Goal: Task Accomplishment & Management: Use online tool/utility

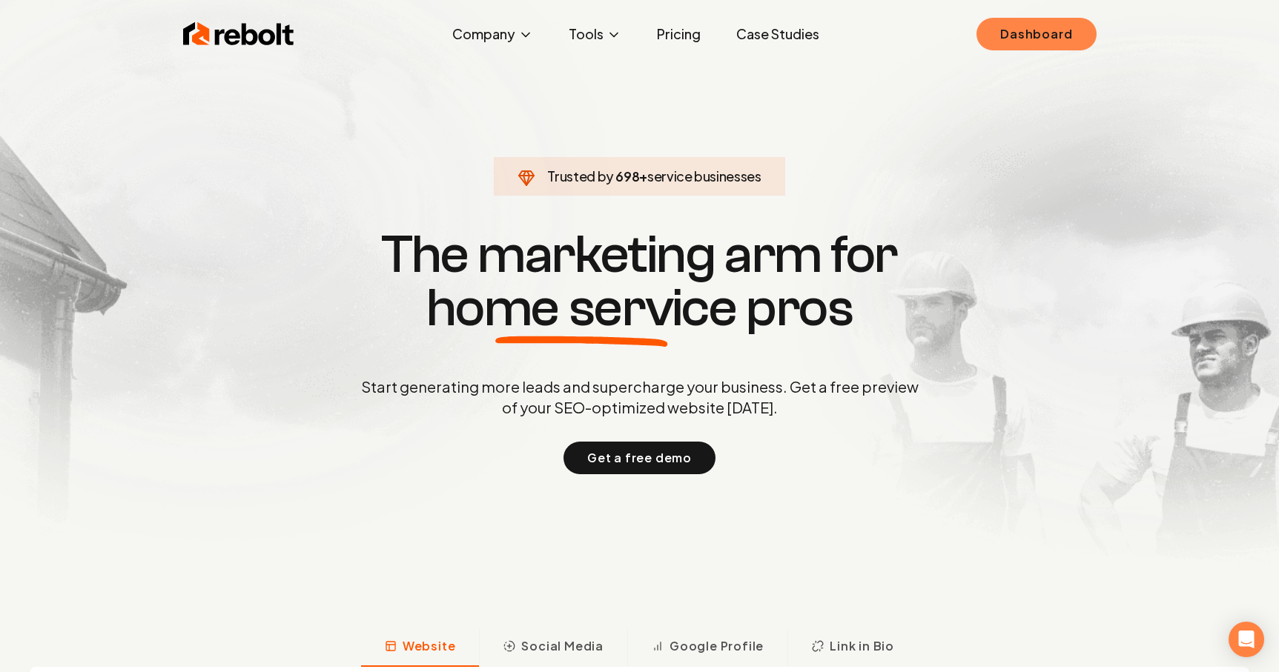
click at [1030, 36] on link "Dashboard" at bounding box center [1035, 34] width 119 height 33
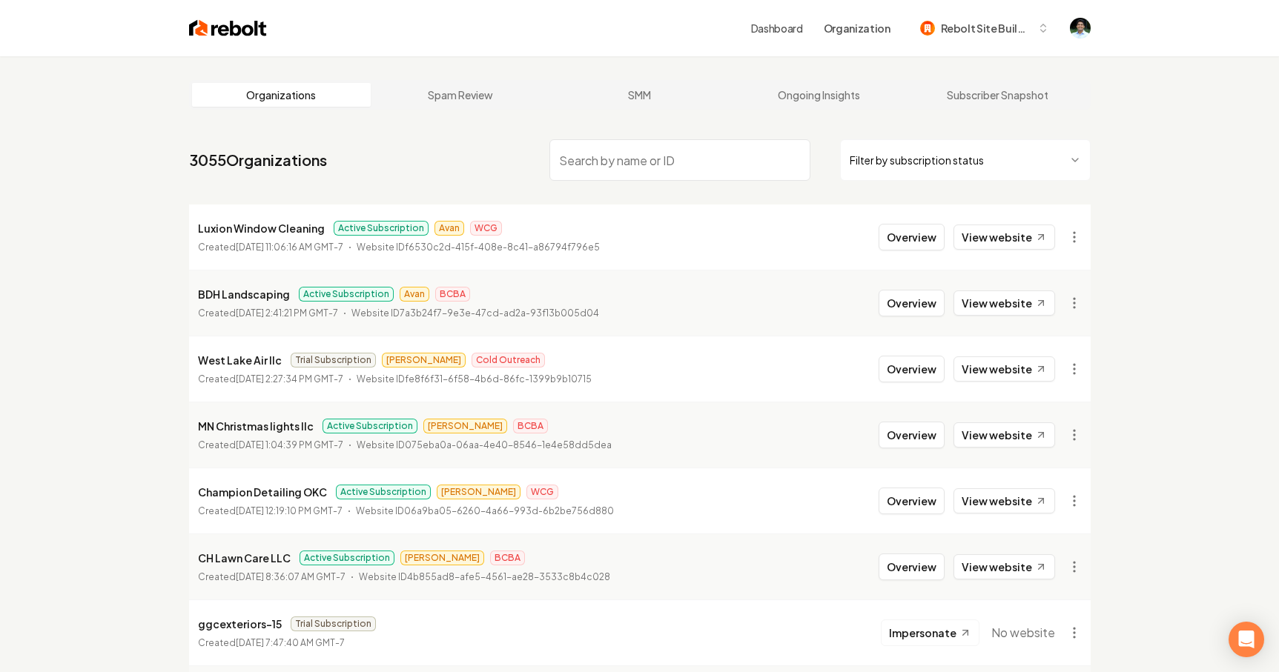
click at [629, 168] on input "search" at bounding box center [679, 160] width 261 height 42
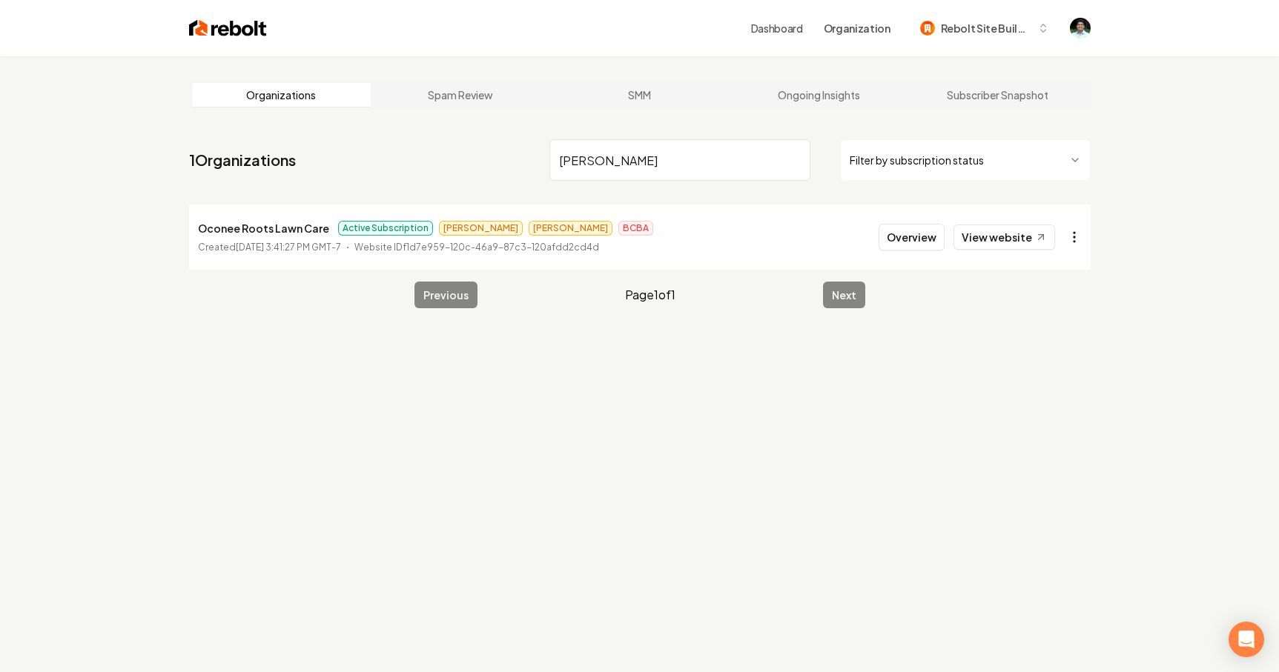
type input "Ocon"
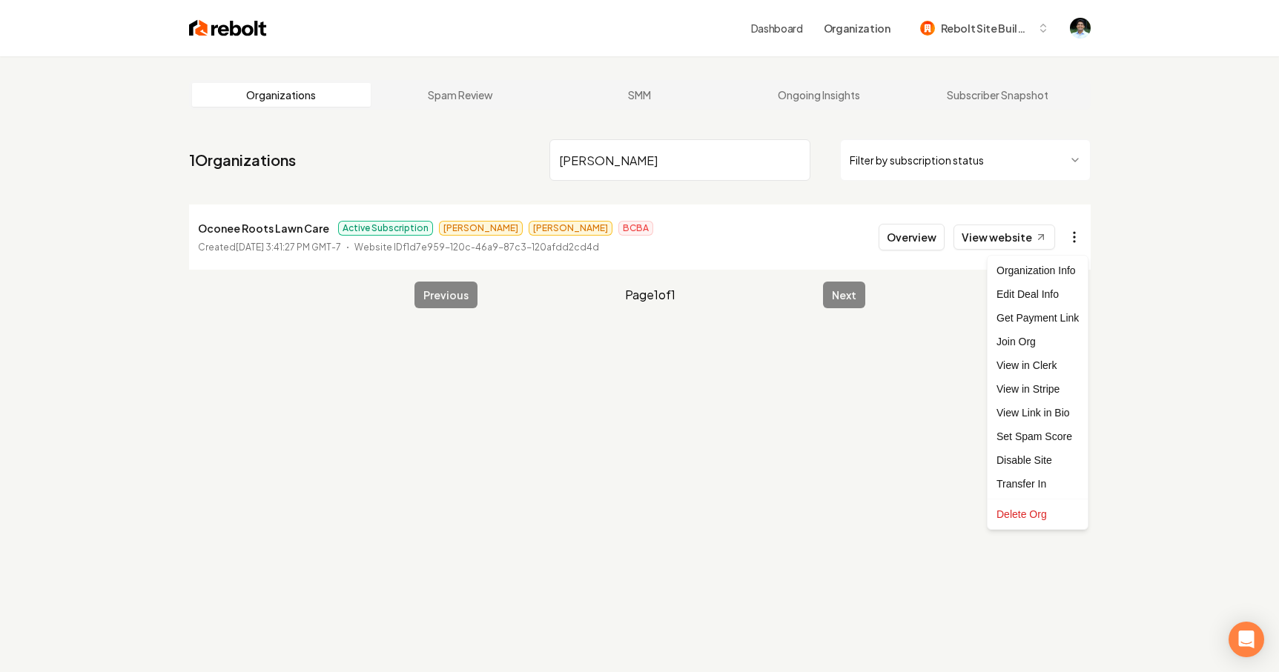
click at [1076, 235] on html "Dashboard Organization Rebolt Site Builder Organizations Spam Review SMM Ongoin…" at bounding box center [639, 336] width 1279 height 672
click at [1027, 389] on link "View in Stripe" at bounding box center [1037, 389] width 94 height 24
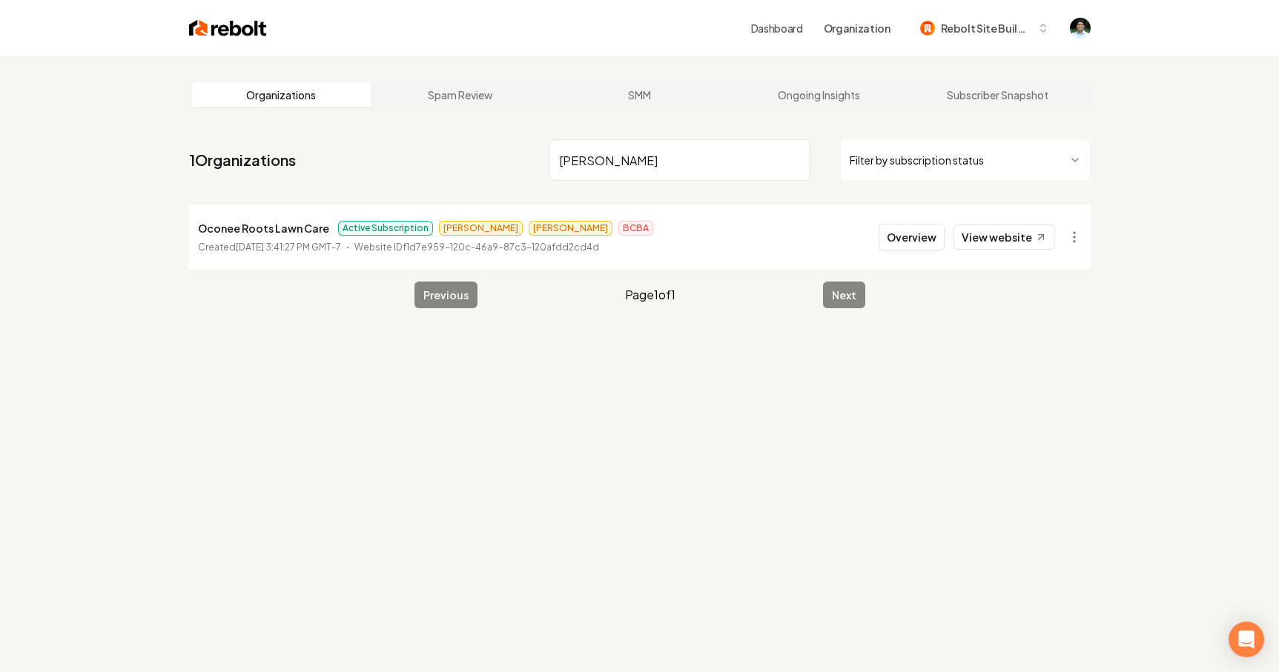
click at [649, 164] on input "Ocon" at bounding box center [679, 160] width 261 height 42
type input "Precision Land"
click at [1081, 235] on html "Dashboard Organization Rebolt Site Builder Organizations Spam Review SMM Ongoin…" at bounding box center [639, 336] width 1279 height 672
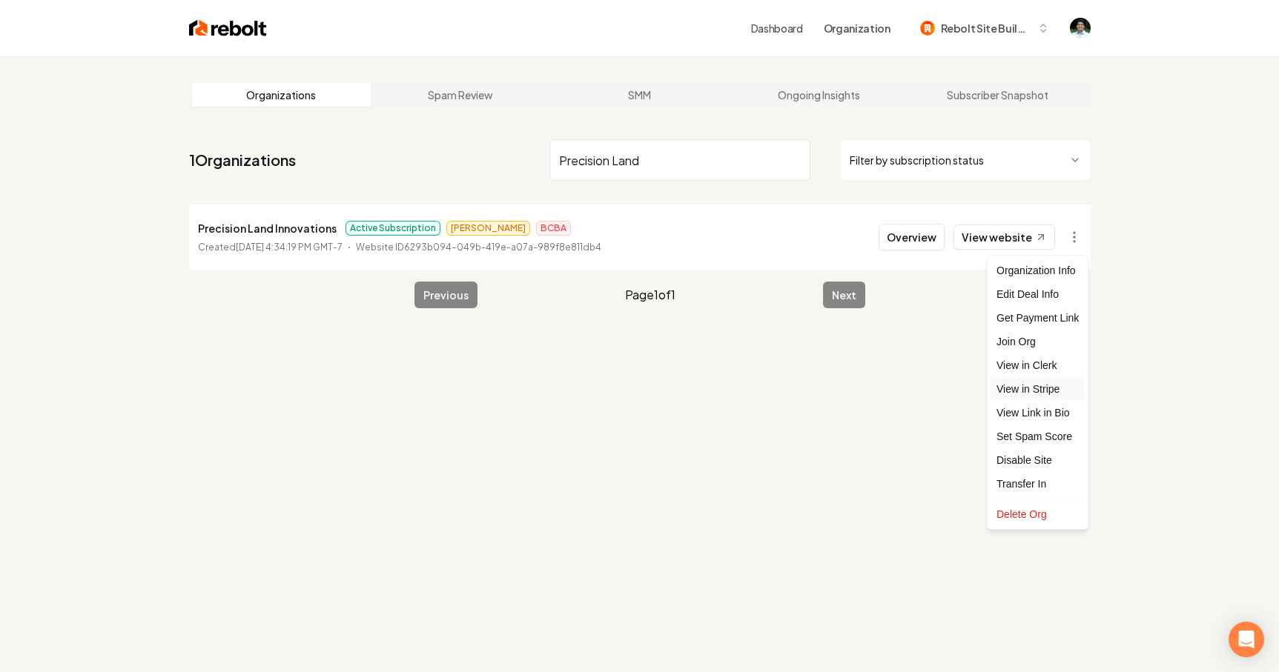
click at [1034, 387] on link "View in Stripe" at bounding box center [1037, 389] width 94 height 24
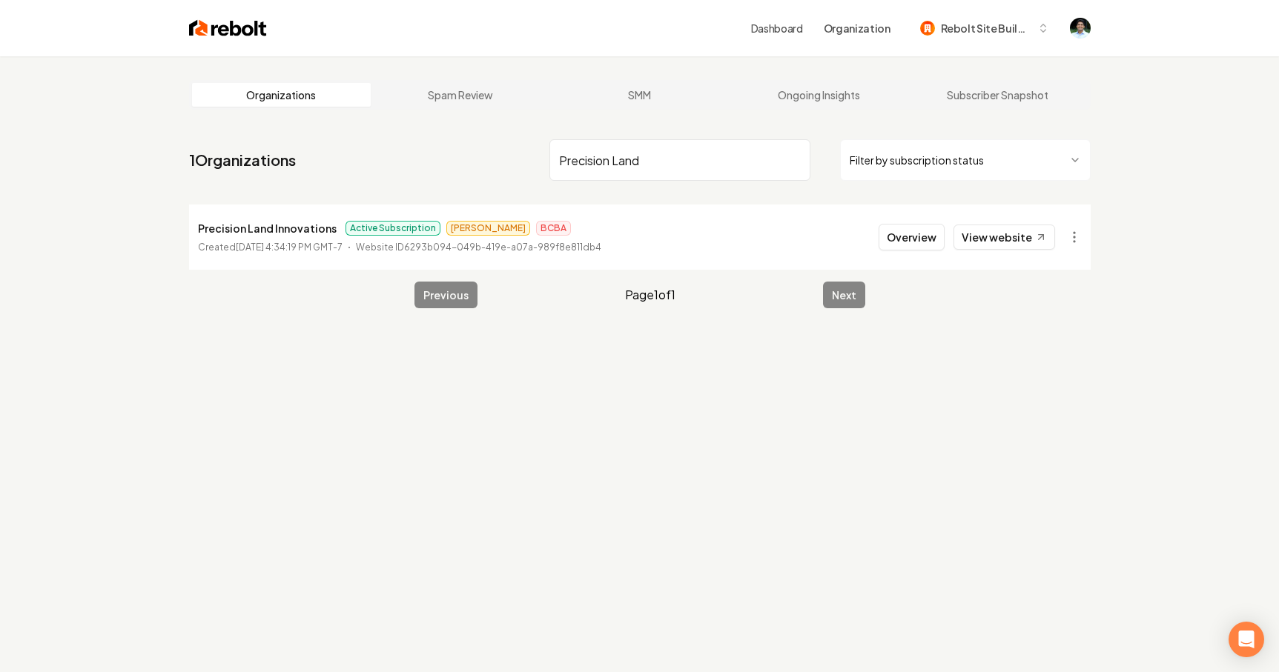
click at [655, 163] on input "Precision Land" at bounding box center [679, 160] width 261 height 42
type input "Ramos Transport"
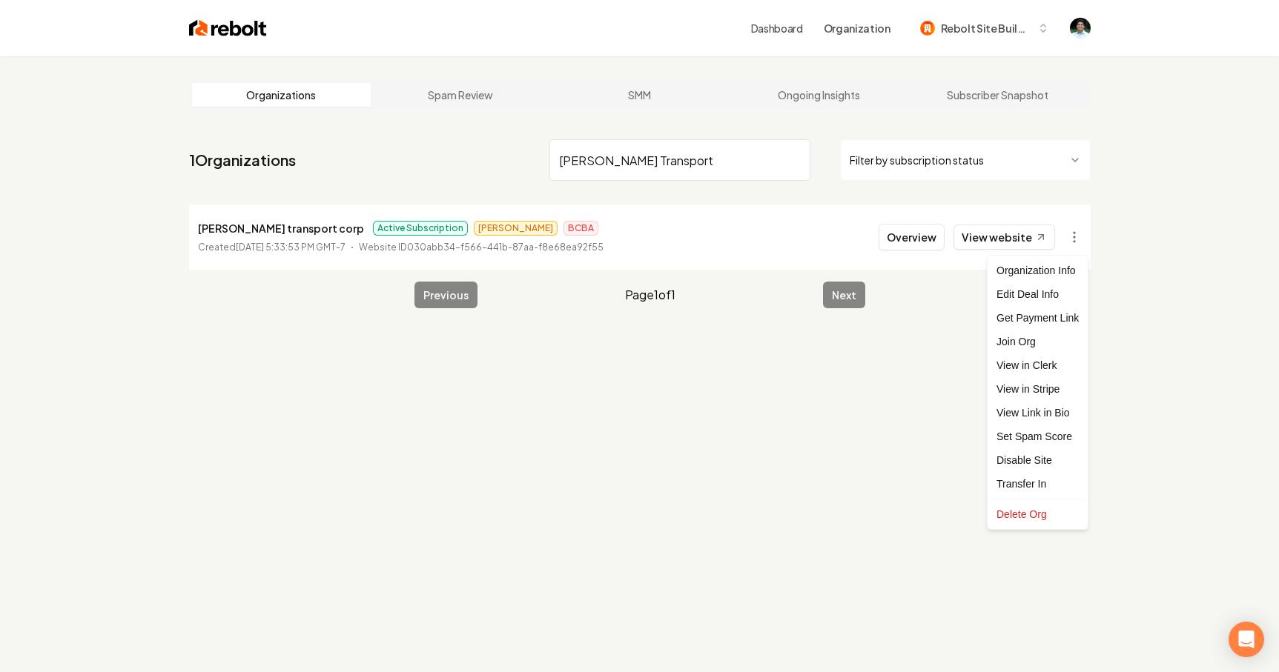
click at [1079, 231] on html "Dashboard Organization Rebolt Site Builder Organizations Spam Review SMM Ongoin…" at bounding box center [639, 336] width 1279 height 672
click at [1033, 385] on link "View in Stripe" at bounding box center [1037, 389] width 94 height 24
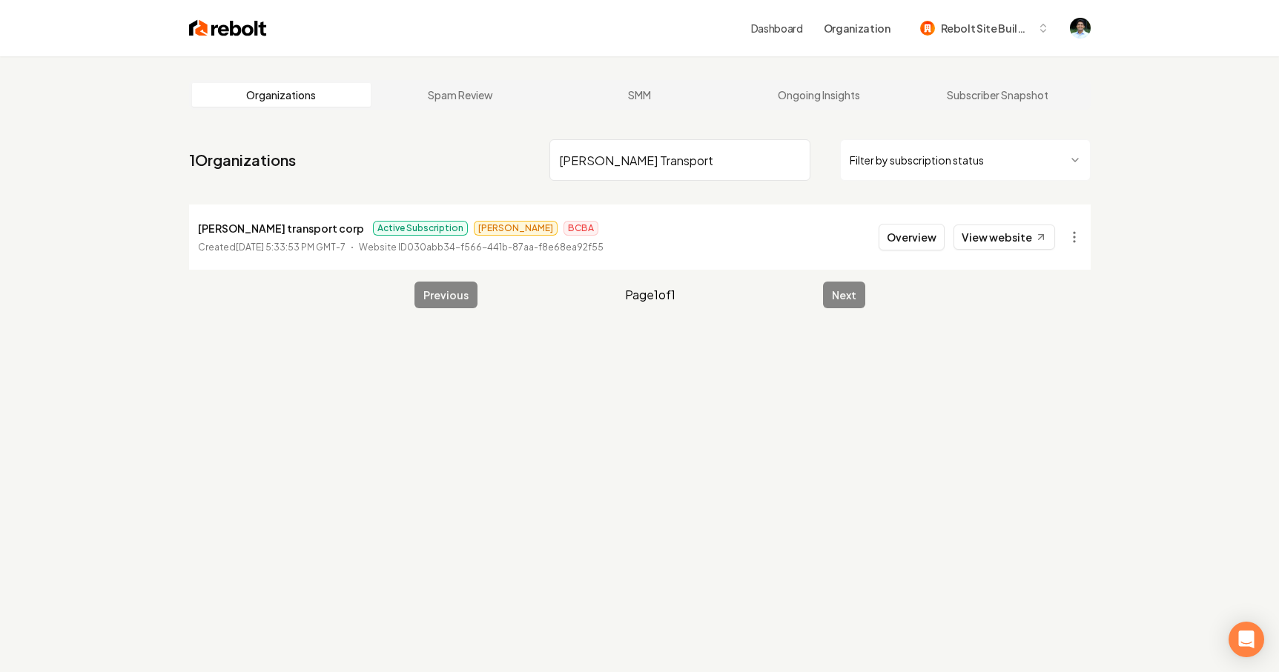
click at [637, 165] on input "Ramos Transport" at bounding box center [679, 160] width 261 height 42
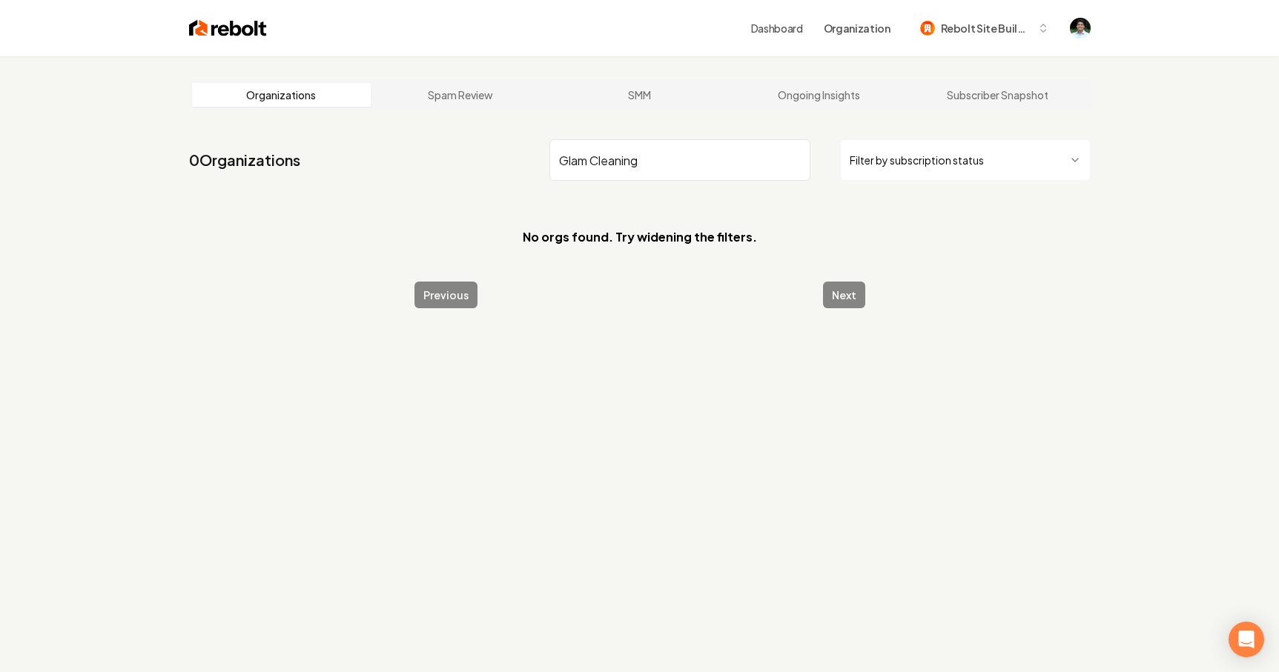
click at [629, 154] on input "Glam Cleaning" at bounding box center [679, 160] width 261 height 42
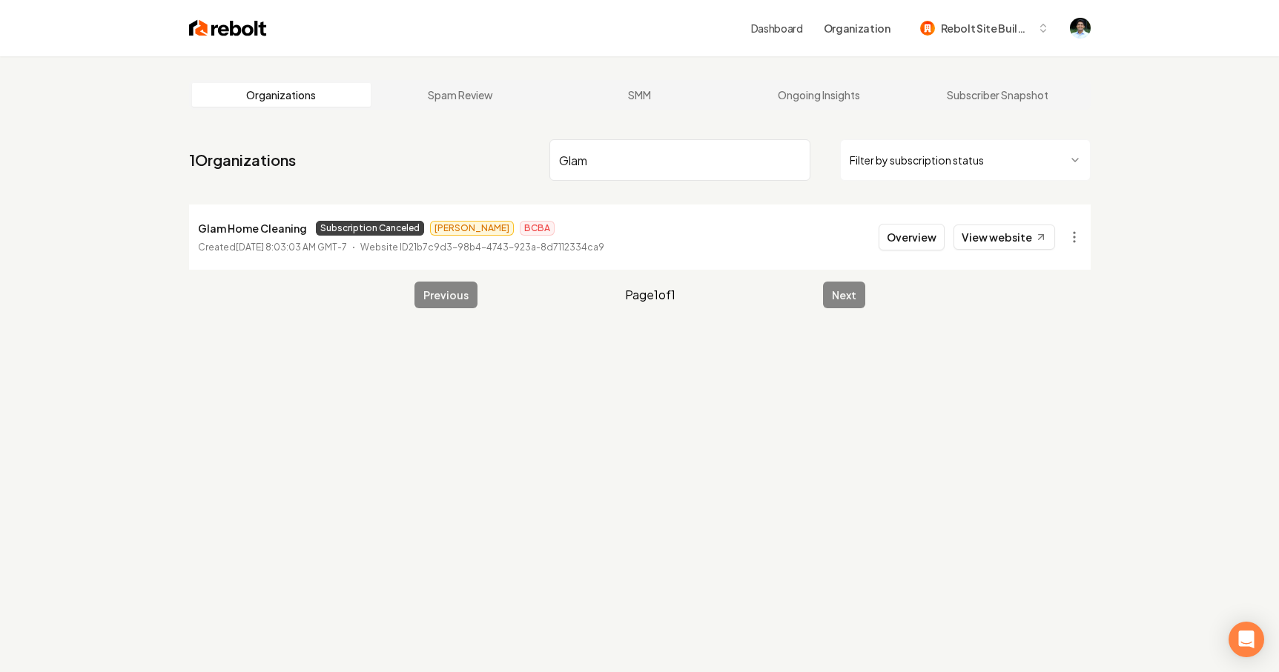
click at [586, 160] on input "Glam" at bounding box center [679, 160] width 261 height 42
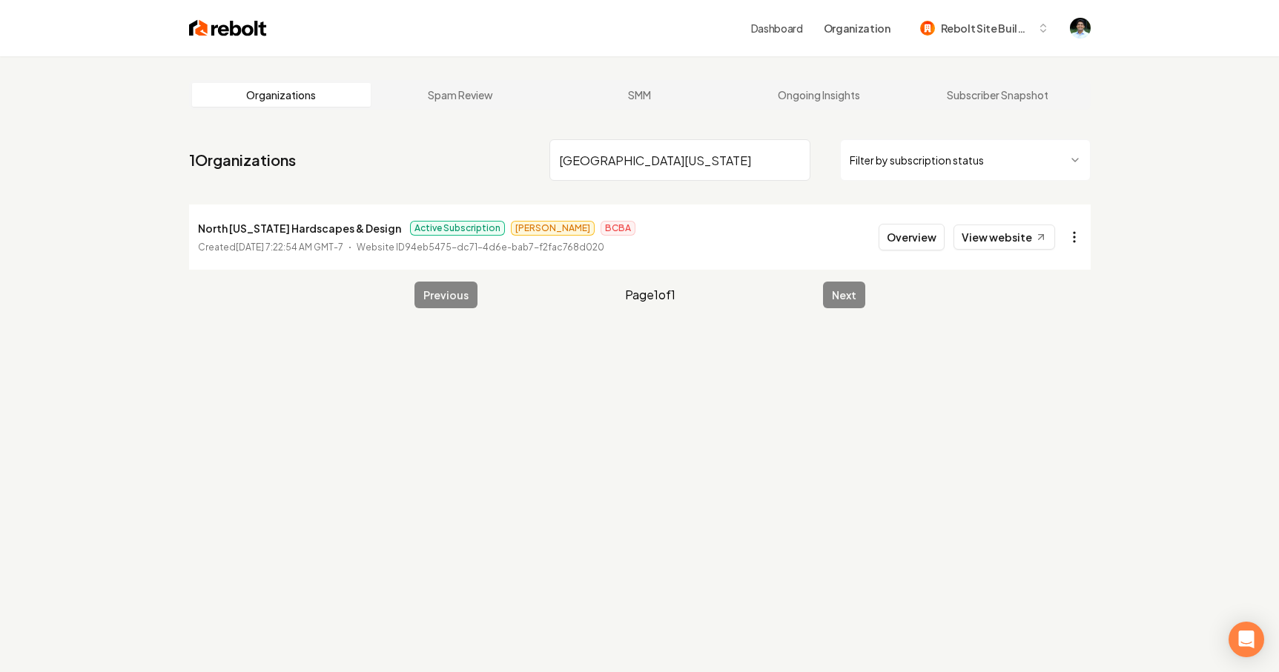
type input "North Iowa"
click at [1073, 238] on html "Dashboard Organization Rebolt Site Builder Organizations Spam Review SMM Ongoin…" at bounding box center [639, 336] width 1279 height 672
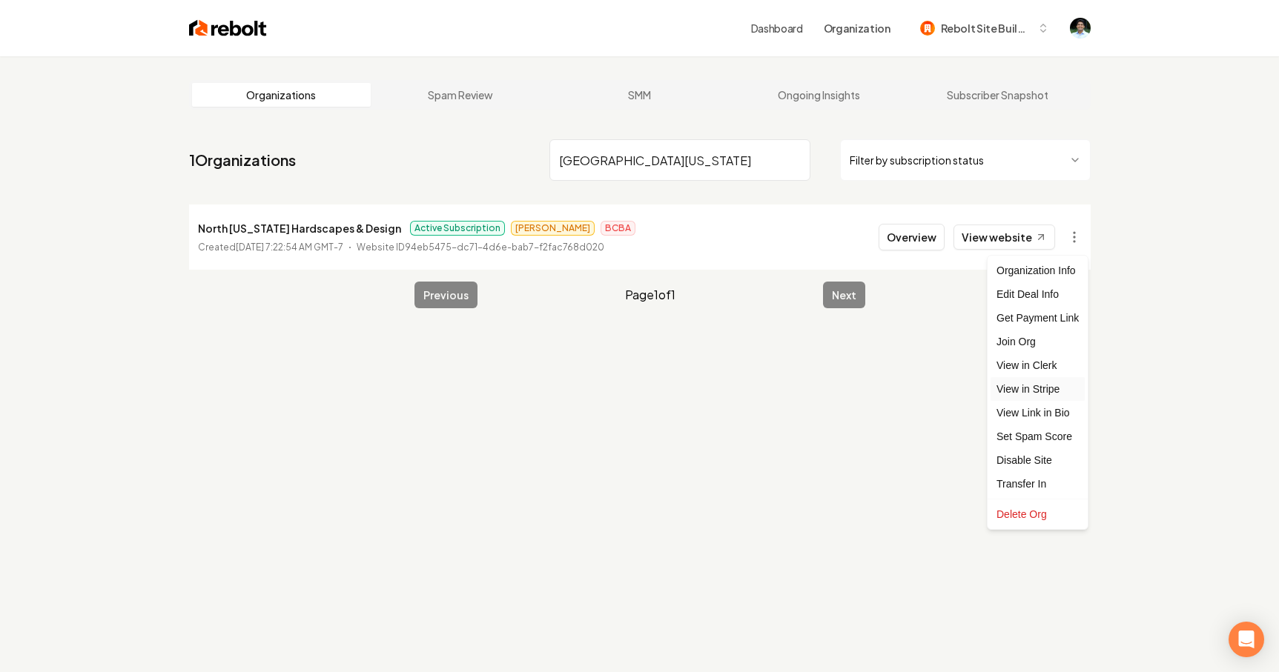
click at [1044, 388] on link "View in Stripe" at bounding box center [1037, 389] width 94 height 24
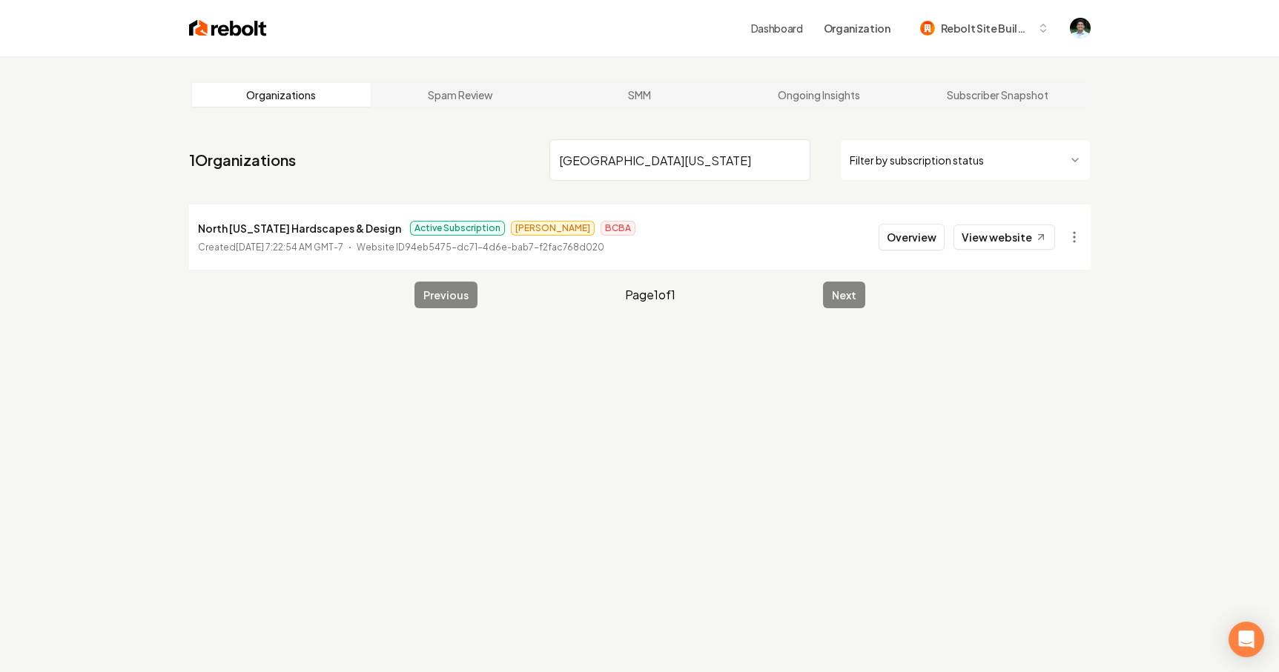
click at [628, 160] on input "North Iowa" at bounding box center [679, 160] width 261 height 42
paste input "Luxion Window Cleaning"
type input "Luxion Window Cleaning"
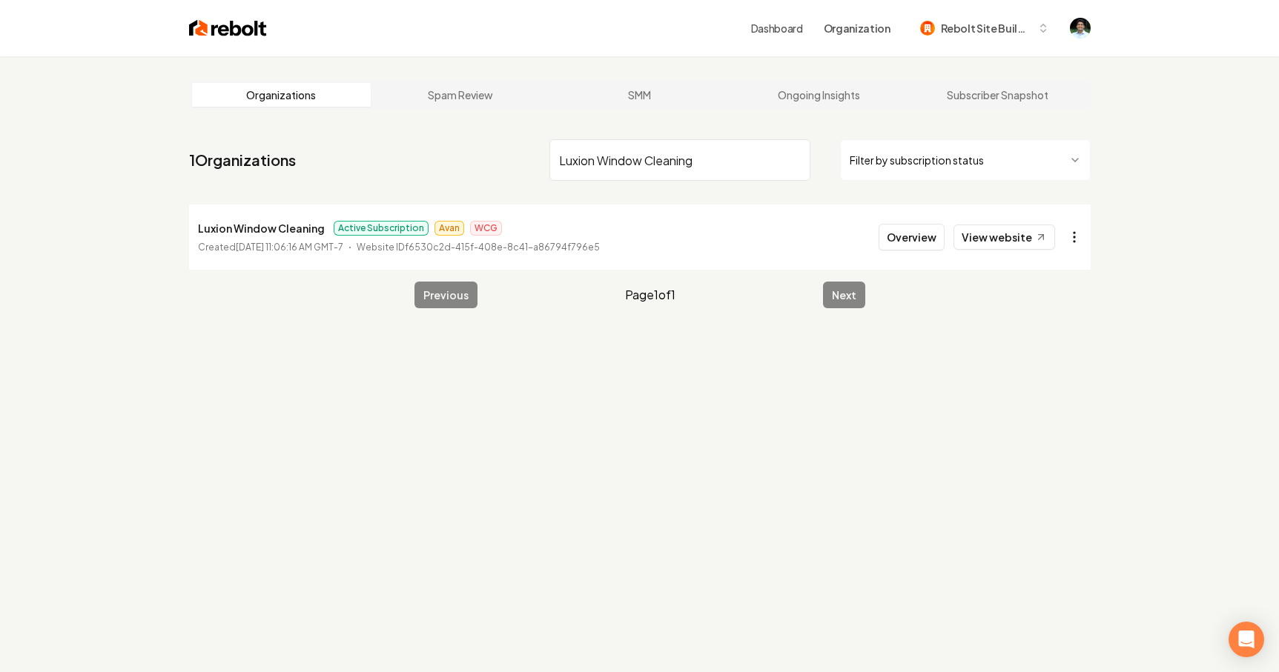
click at [1076, 239] on html "Dashboard Organization Rebolt Site Builder Organizations Spam Review SMM Ongoin…" at bounding box center [639, 336] width 1279 height 672
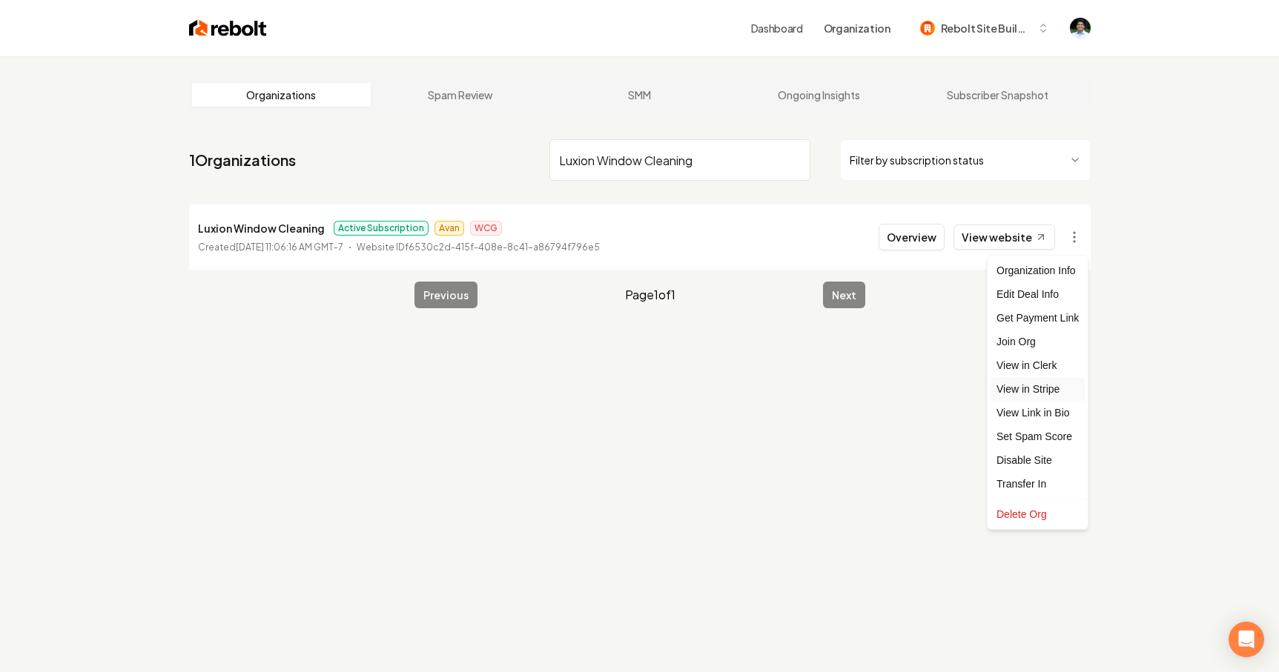
click at [1050, 383] on link "View in Stripe" at bounding box center [1037, 389] width 94 height 24
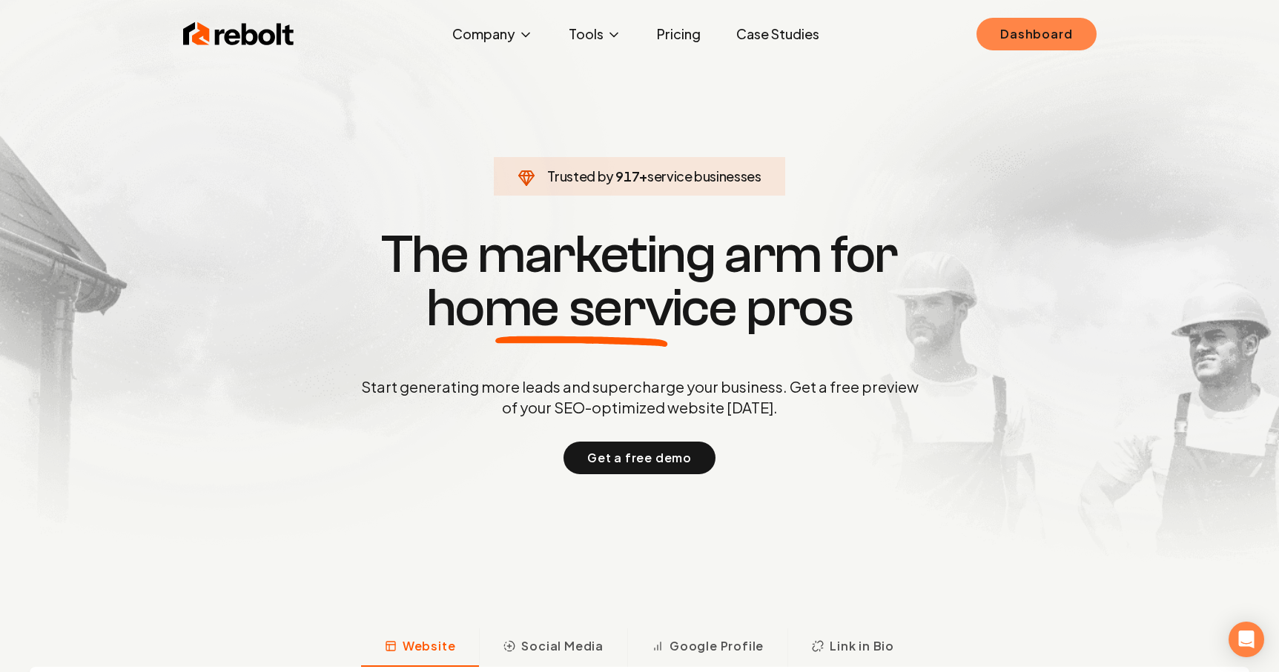
click at [1051, 49] on link "Dashboard" at bounding box center [1035, 34] width 119 height 33
click at [1034, 36] on link "Dashboard" at bounding box center [1035, 34] width 119 height 33
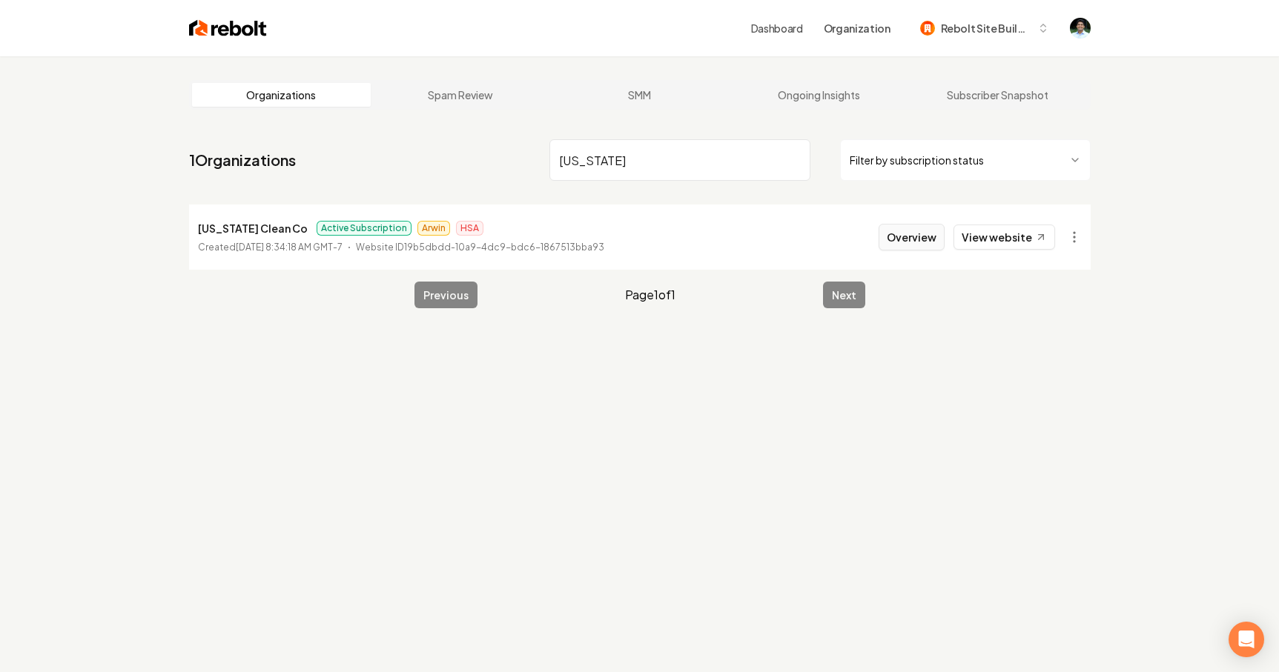
type input "[US_STATE]"
click at [910, 239] on button "Overview" at bounding box center [911, 237] width 66 height 27
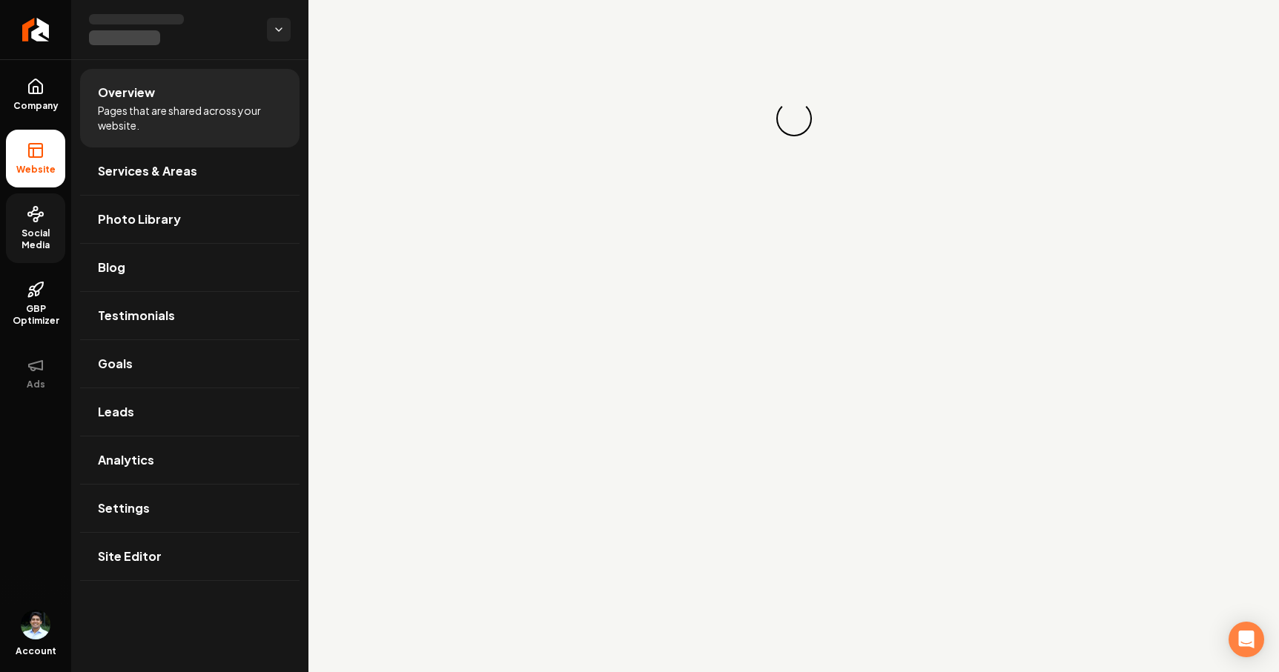
click at [23, 222] on link "Social Media" at bounding box center [35, 228] width 59 height 70
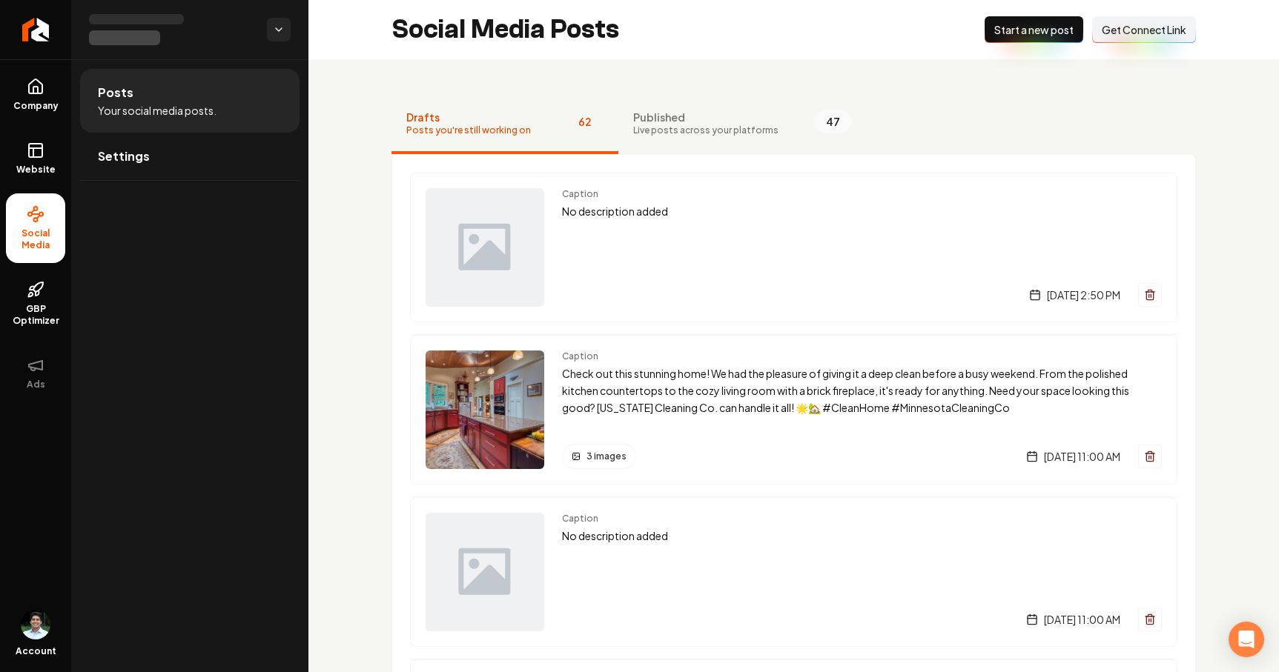
click at [1033, 32] on span "Start a new post" at bounding box center [1033, 29] width 79 height 15
